Goal: Task Accomplishment & Management: Manage account settings

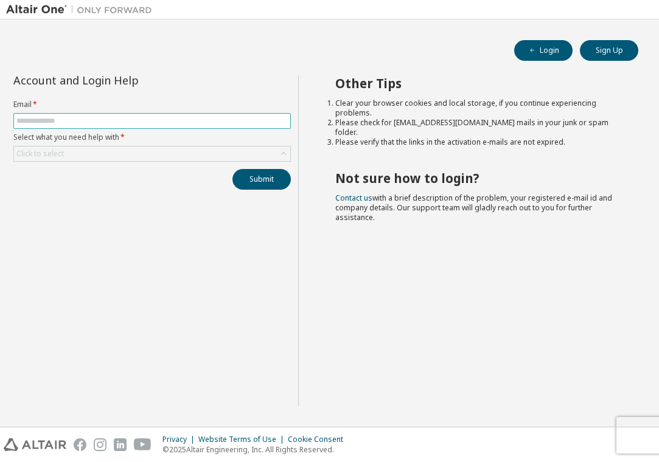
click at [133, 122] on input "text" at bounding box center [151, 121] width 271 height 10
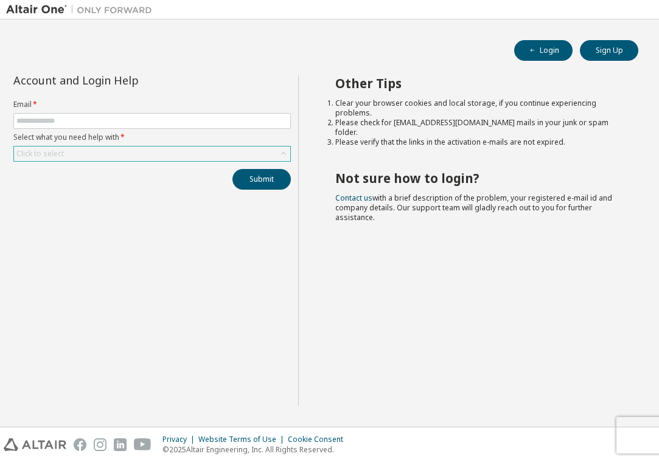
click at [272, 148] on div "Click to select" at bounding box center [152, 154] width 276 height 15
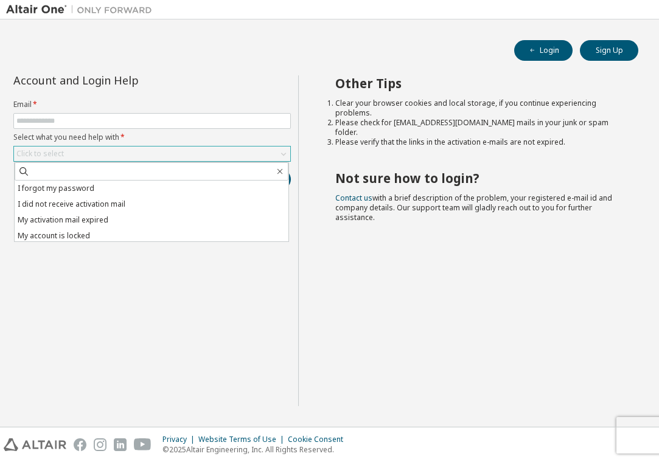
click at [272, 150] on div "Click to select" at bounding box center [152, 154] width 276 height 15
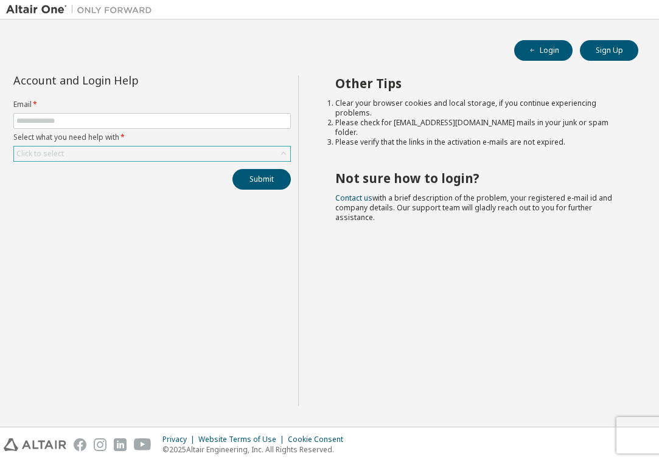
click at [272, 151] on div "Click to select" at bounding box center [152, 154] width 276 height 15
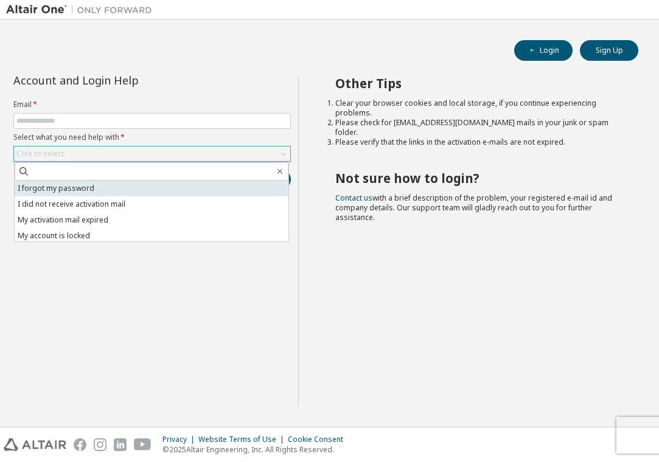
click at [233, 184] on li "I forgot my password" at bounding box center [152, 189] width 274 height 16
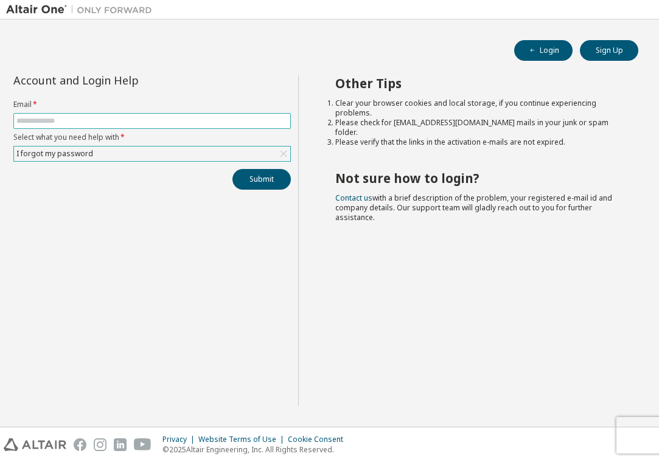
click at [235, 114] on span at bounding box center [151, 121] width 277 height 16
click at [201, 116] on input "text" at bounding box center [151, 121] width 271 height 10
type input "**********"
click at [147, 155] on div "I forgot my password" at bounding box center [152, 154] width 276 height 15
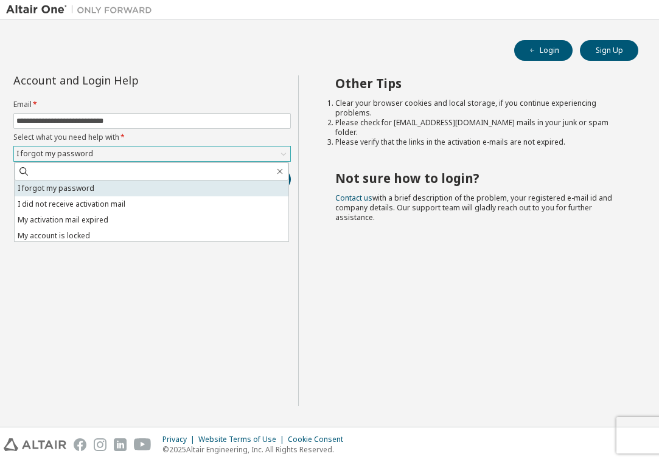
click at [149, 190] on li "I forgot my password" at bounding box center [152, 189] width 274 height 16
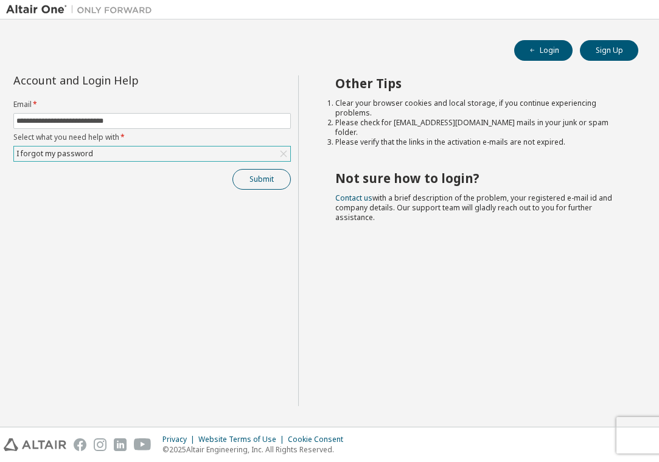
click at [243, 179] on button "Submit" at bounding box center [261, 179] width 58 height 21
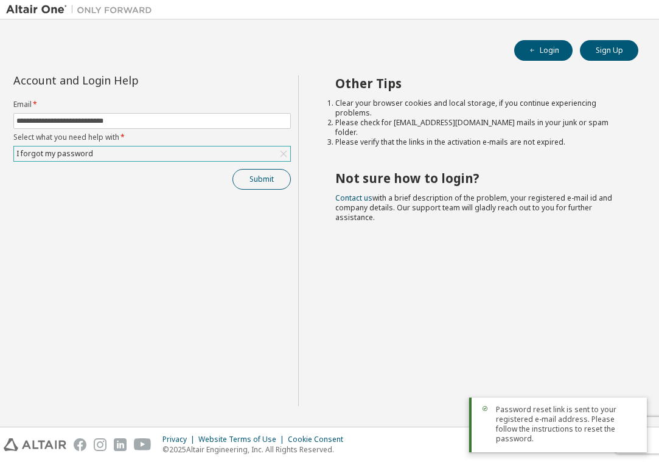
click at [260, 176] on button "Submit" at bounding box center [261, 179] width 58 height 21
